Goal: Task Accomplishment & Management: Manage account settings

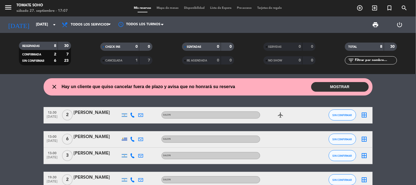
click at [35, 20] on input "[DATE]" at bounding box center [59, 25] width 52 height 10
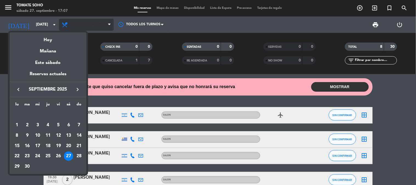
drag, startPoint x: 46, startPoint y: 38, endPoint x: 85, endPoint y: 29, distance: 40.5
click at [47, 38] on div "Hoy" at bounding box center [48, 37] width 77 height 11
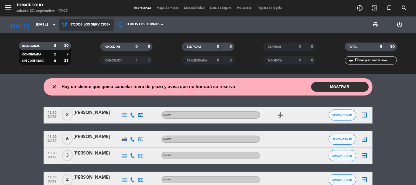
click at [91, 26] on span "Todos los servicios" at bounding box center [90, 25] width 38 height 4
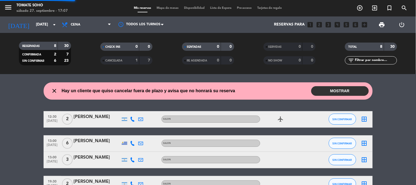
drag, startPoint x: 92, startPoint y: 58, endPoint x: 49, endPoint y: 33, distance: 49.3
click at [91, 58] on div "menu Tomate Soho [DATE] 27. septiembre - 17:07 Mis reservas Mapa de mesas Dispo…" at bounding box center [208, 37] width 416 height 74
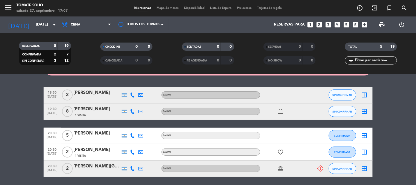
scroll to position [53, 0]
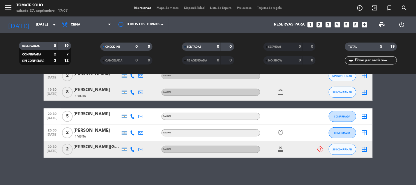
drag, startPoint x: 96, startPoint y: 110, endPoint x: 283, endPoint y: 177, distance: 198.3
click at [283, 177] on div "No hay notas para este servicio. Haz clic para agregar una close Hay un cliente…" at bounding box center [208, 129] width 416 height 111
click at [29, 116] on bookings-row "19:30 [DATE] 2 [PERSON_NAME] SALON SIN CONFIRMAR border_all 19:30 [DATE] 8 [PER…" at bounding box center [208, 113] width 416 height 90
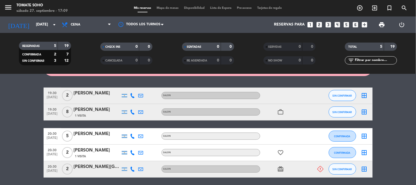
scroll to position [22, 0]
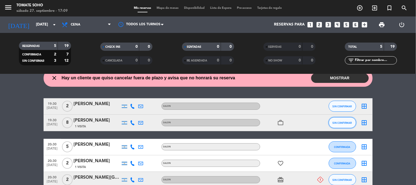
click at [330, 124] on button "SIN CONFIRMAR" at bounding box center [341, 122] width 27 height 11
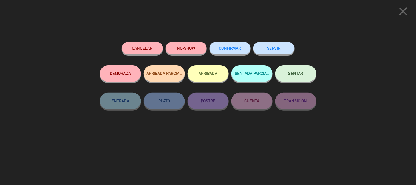
click at [243, 46] on button "CONFIRMAR" at bounding box center [229, 48] width 41 height 12
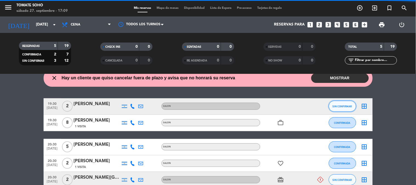
click at [338, 106] on span "SIN CONFIRMAR" at bounding box center [341, 106] width 19 height 3
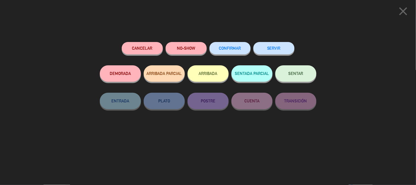
click at [229, 45] on button "CONFIRMAR" at bounding box center [229, 48] width 41 height 12
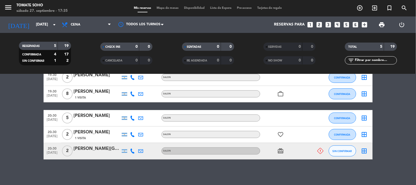
scroll to position [53, 0]
